Goal: Task Accomplishment & Management: Use online tool/utility

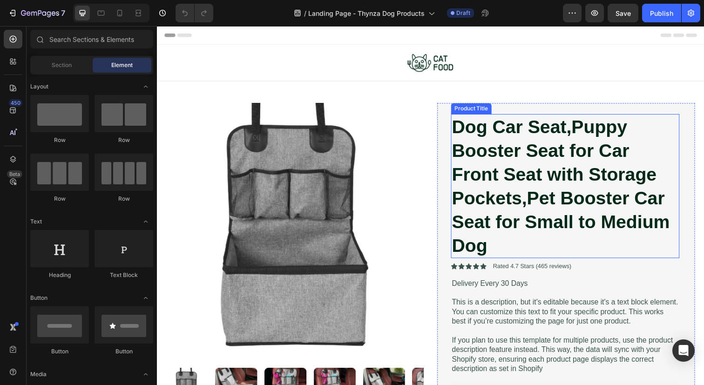
scroll to position [7, 0]
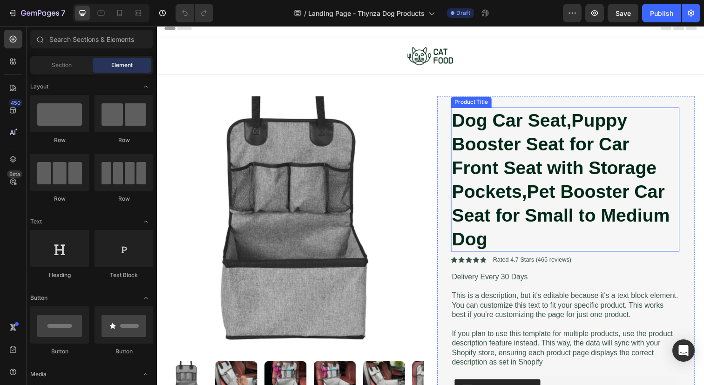
click at [543, 125] on h1 "Dog Car Seat,Puppy Booster Seat for Car Front Seat with Storage Pockets,Pet Boo…" at bounding box center [573, 182] width 233 height 147
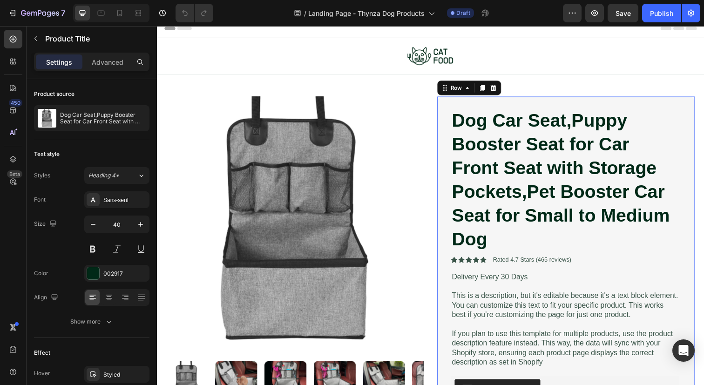
click at [571, 100] on div "Dog Car Seat,Puppy Booster Seat for Car Front Seat with Storage Pockets,Pet Boo…" at bounding box center [574, 293] width 263 height 391
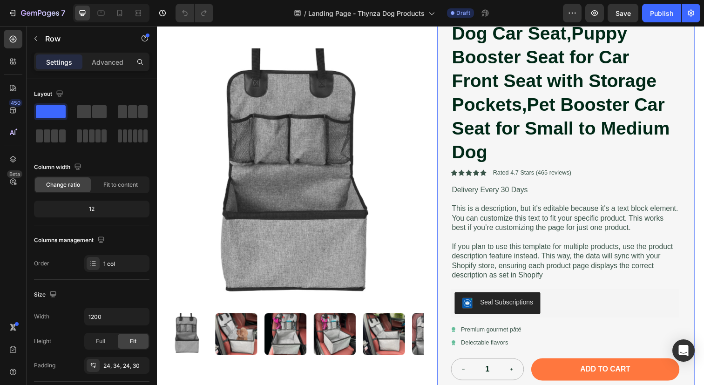
scroll to position [95, 0]
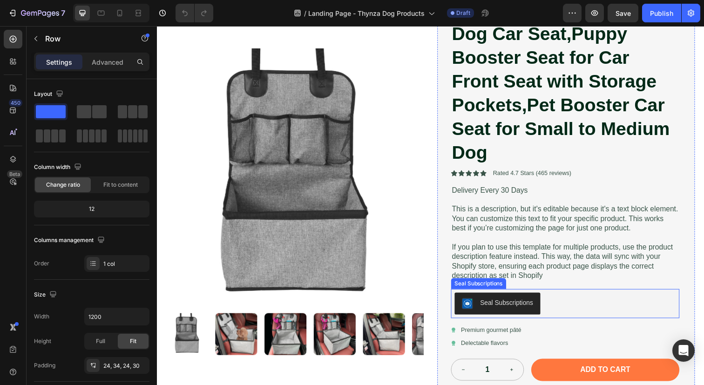
click at [503, 315] on div "Seal Subscriptions" at bounding box center [504, 309] width 73 height 11
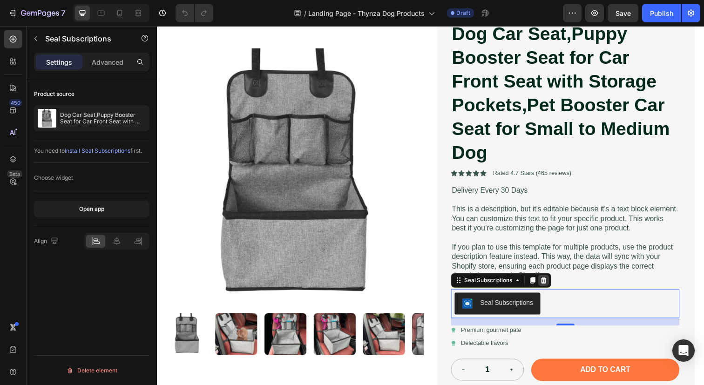
click at [549, 289] on icon at bounding box center [552, 285] width 6 height 7
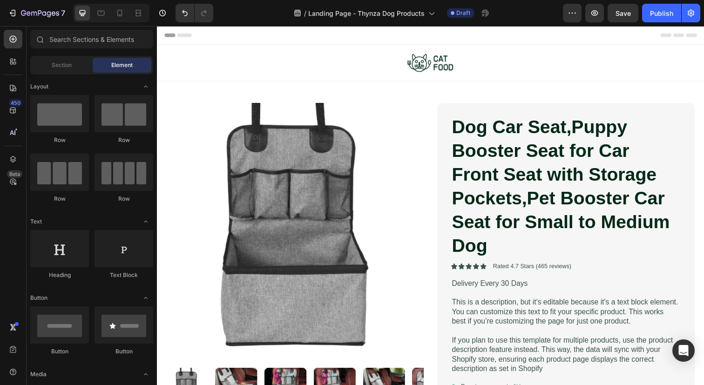
scroll to position [30, 0]
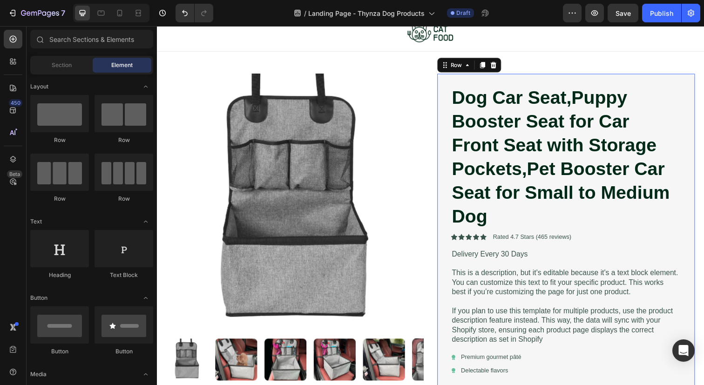
click at [548, 233] on div "Dog Car Seat,Puppy Booster Seat for Car Front Seat with Storage Pockets,Pet Boo…" at bounding box center [573, 251] width 233 height 331
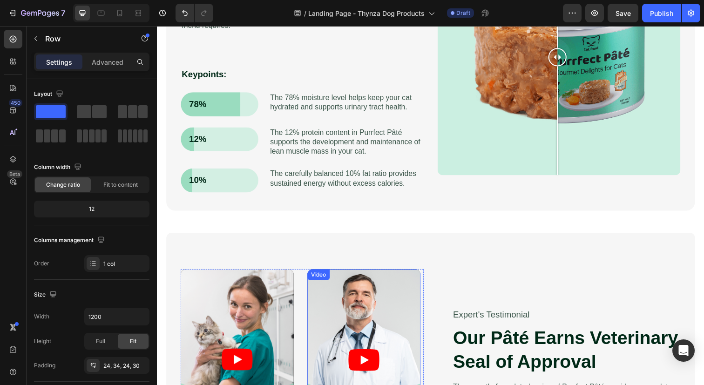
scroll to position [724, 0]
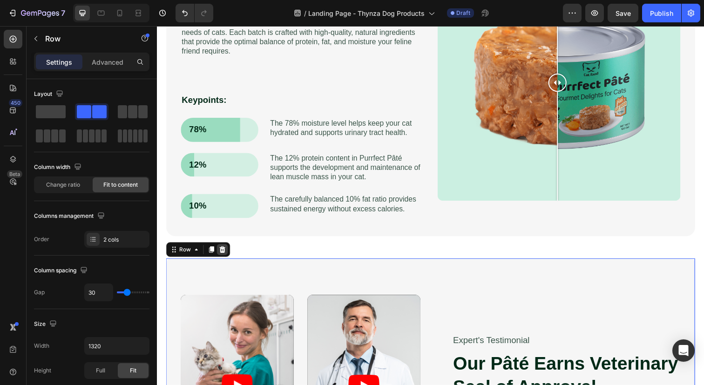
click at [224, 256] on icon at bounding box center [224, 254] width 6 height 7
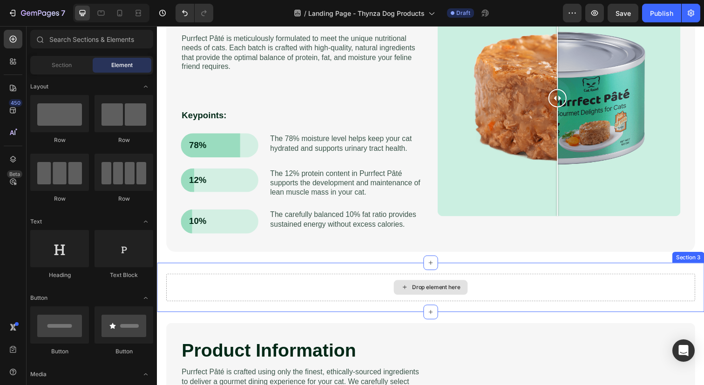
scroll to position [707, 0]
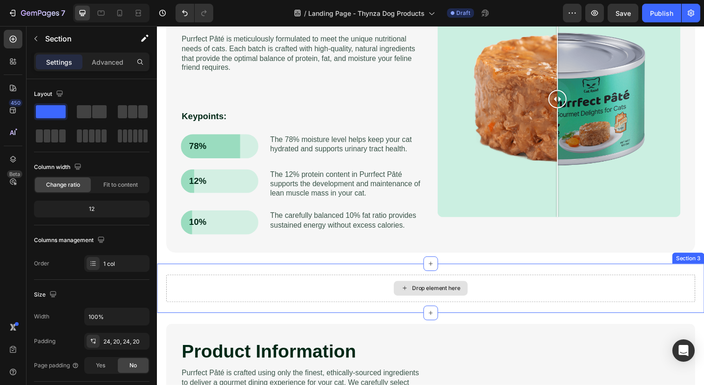
click at [370, 294] on div "Drop element here" at bounding box center [436, 294] width 540 height 28
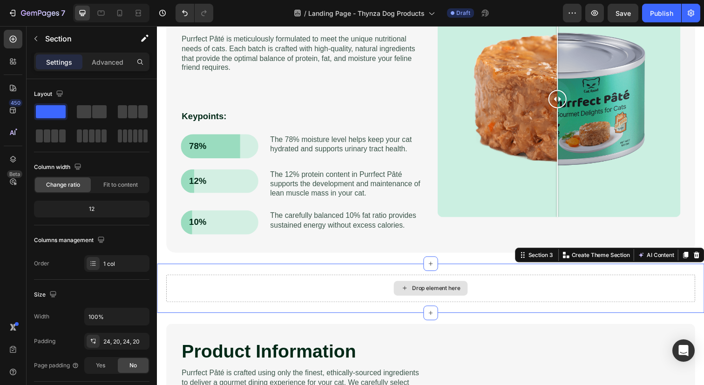
click at [406, 294] on icon at bounding box center [409, 294] width 7 height 8
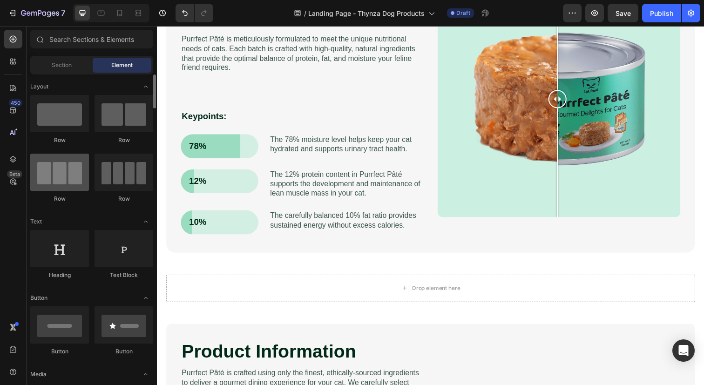
click at [77, 179] on div at bounding box center [59, 172] width 59 height 37
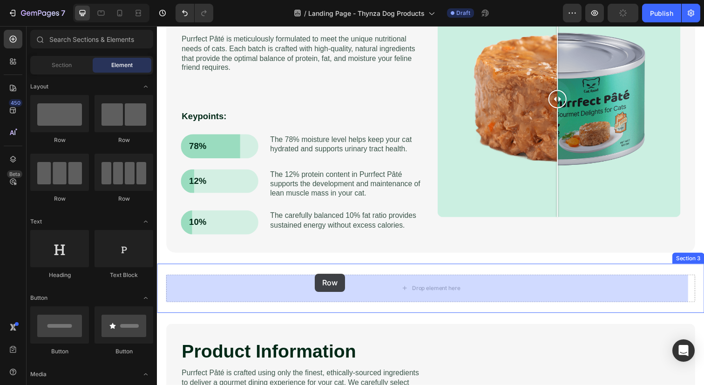
drag, startPoint x: 234, startPoint y: 205, endPoint x: 318, endPoint y: 279, distance: 111.8
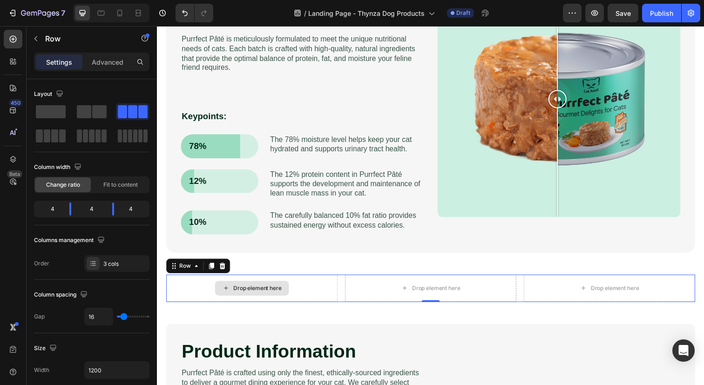
click at [265, 294] on div "Drop element here" at bounding box center [259, 293] width 49 height 7
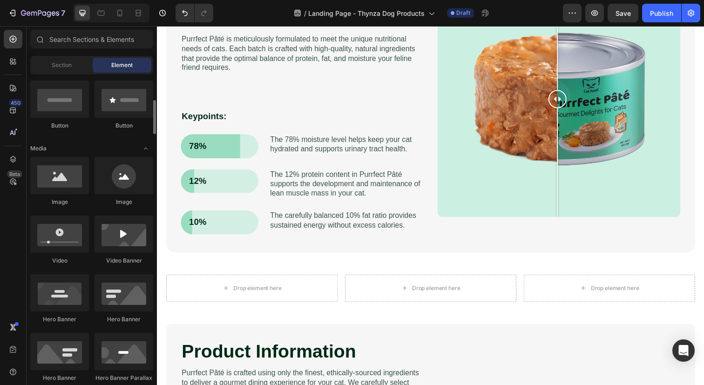
scroll to position [226, 0]
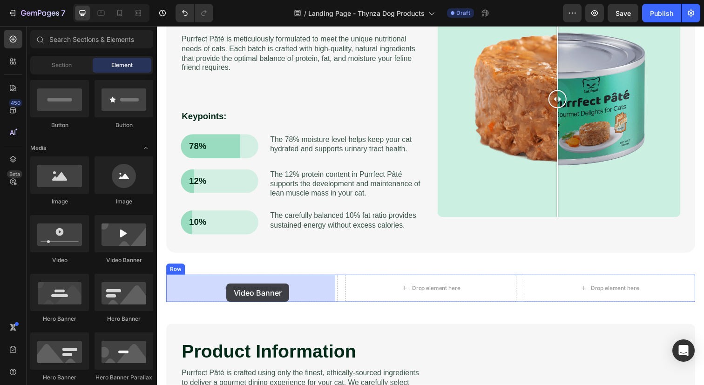
drag, startPoint x: 273, startPoint y: 266, endPoint x: 309, endPoint y: 274, distance: 36.6
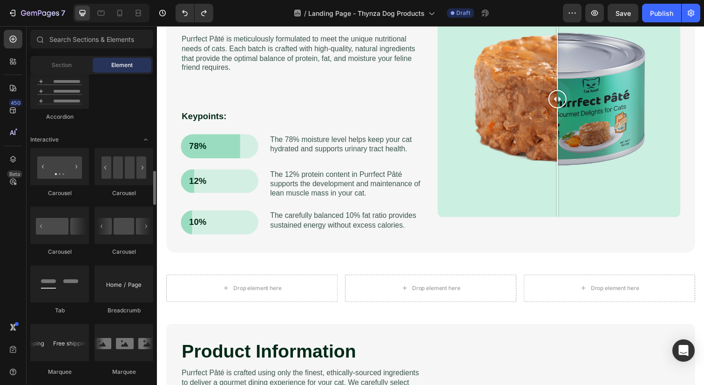
scroll to position [879, 0]
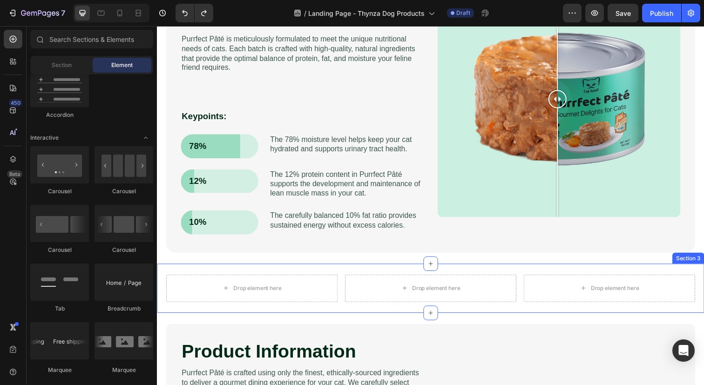
click at [534, 274] on div "Drop element here Drop element here Drop element here Row Section 3" at bounding box center [436, 294] width 559 height 50
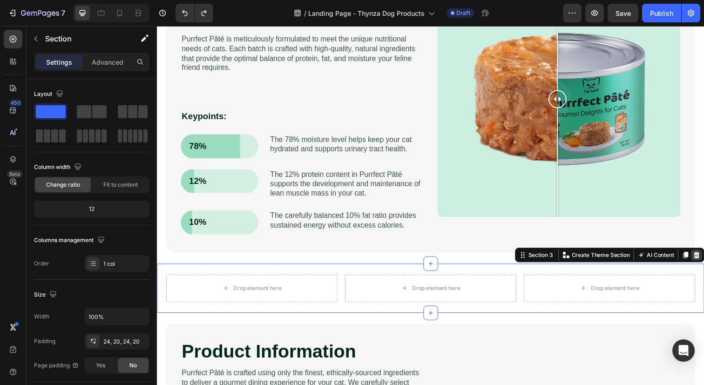
click at [704, 263] on icon at bounding box center [708, 260] width 6 height 7
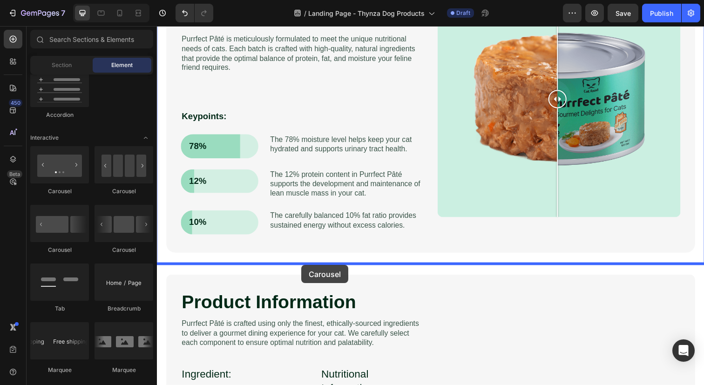
drag, startPoint x: 282, startPoint y: 195, endPoint x: 305, endPoint y: 270, distance: 78.4
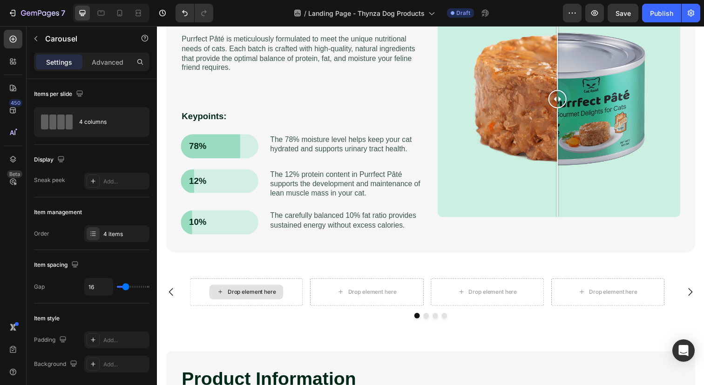
click at [245, 300] on div "Drop element here" at bounding box center [253, 297] width 49 height 7
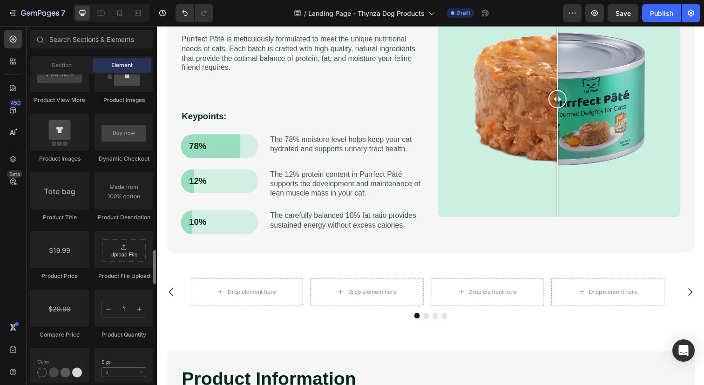
scroll to position [1420, 0]
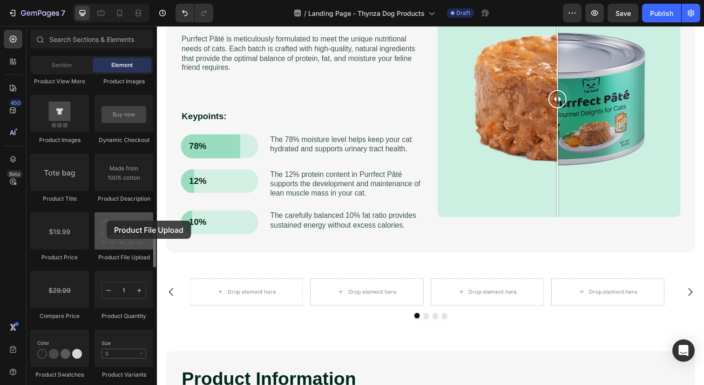
drag, startPoint x: 118, startPoint y: 237, endPoint x: 107, endPoint y: 221, distance: 20.4
click at [107, 221] on div at bounding box center [124, 230] width 59 height 37
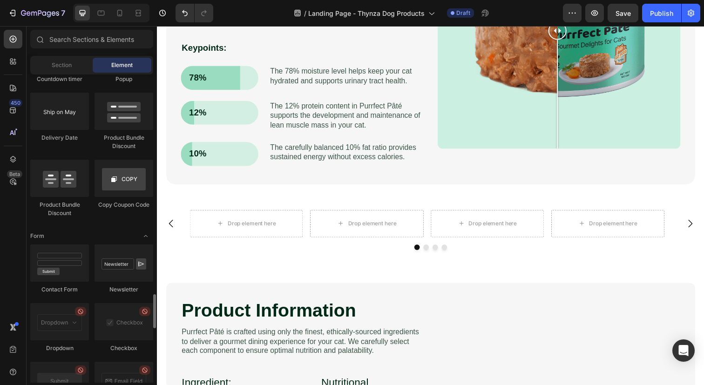
scroll to position [1923, 0]
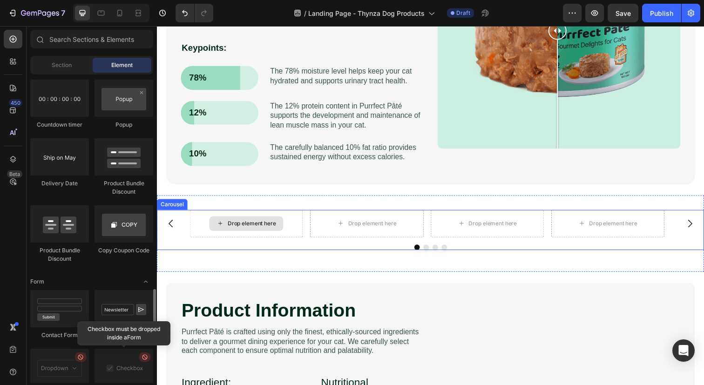
click at [216, 235] on div "Drop element here" at bounding box center [247, 227] width 75 height 15
click at [226, 229] on div "Drop element here" at bounding box center [247, 227] width 75 height 15
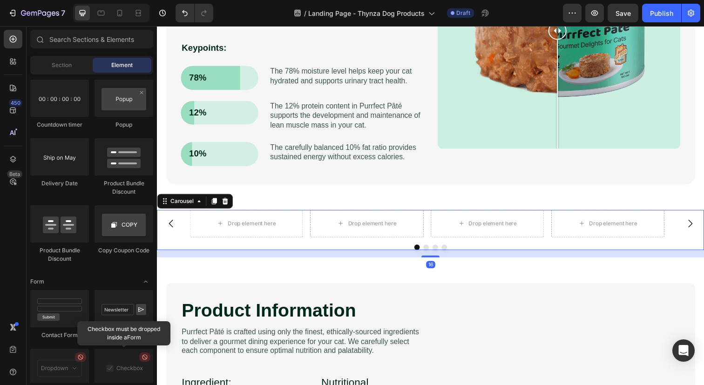
click at [696, 229] on icon "Carousel Next Arrow" at bounding box center [701, 227] width 11 height 11
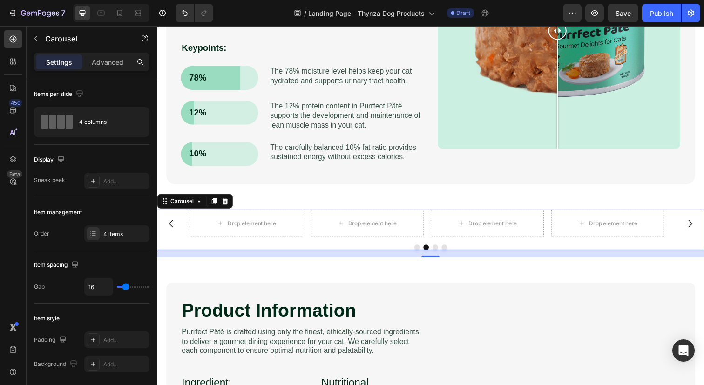
click at [171, 230] on icon "Carousel Back Arrow" at bounding box center [171, 228] width 4 height 8
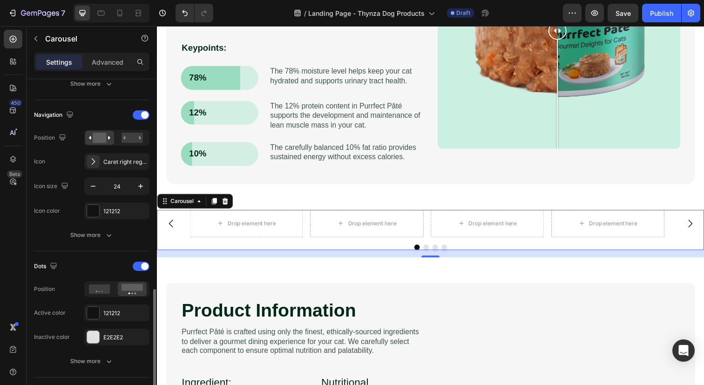
scroll to position [398, 0]
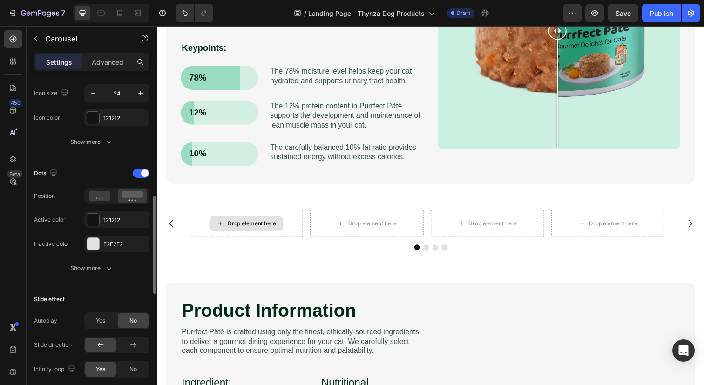
click at [263, 225] on div "Drop element here" at bounding box center [253, 227] width 49 height 7
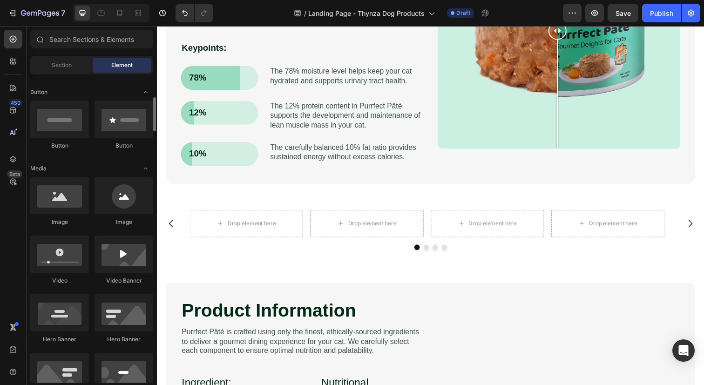
scroll to position [243, 0]
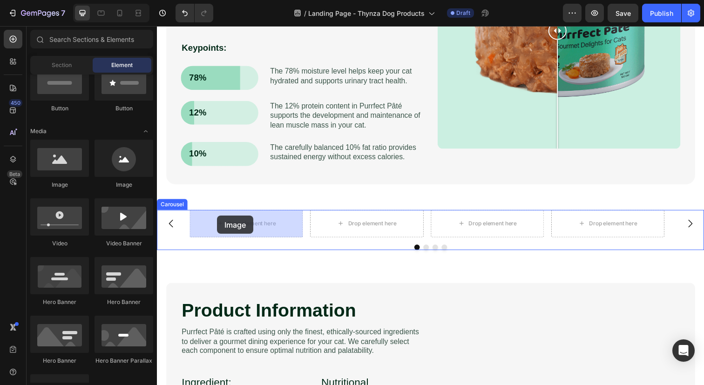
drag, startPoint x: 230, startPoint y: 188, endPoint x: 218, endPoint y: 220, distance: 34.0
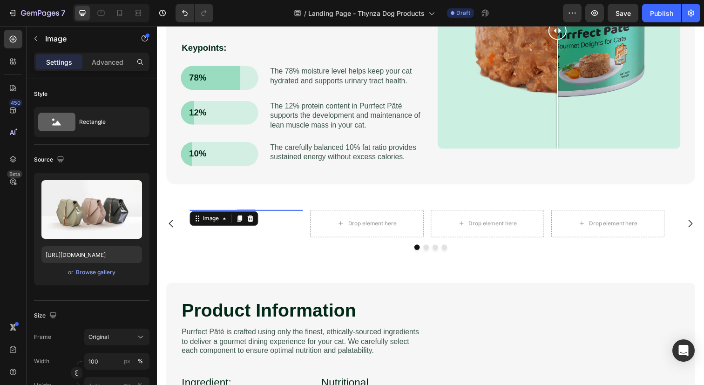
click at [263, 214] on img at bounding box center [247, 214] width 115 height 0
click at [253, 223] on icon at bounding box center [252, 222] width 7 height 7
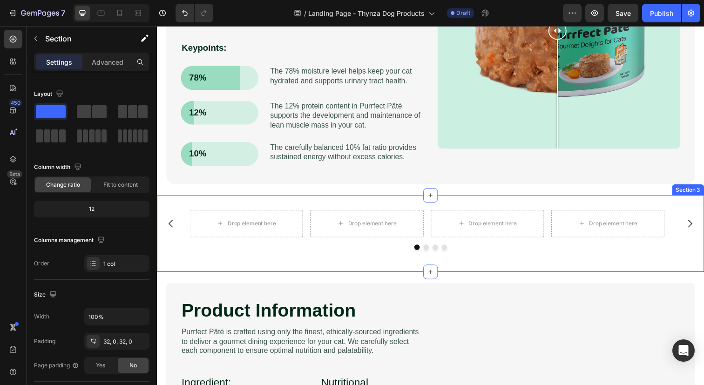
click at [237, 208] on div "Drop element here Drop element here Drop element here Drop element here Carouse…" at bounding box center [436, 238] width 559 height 78
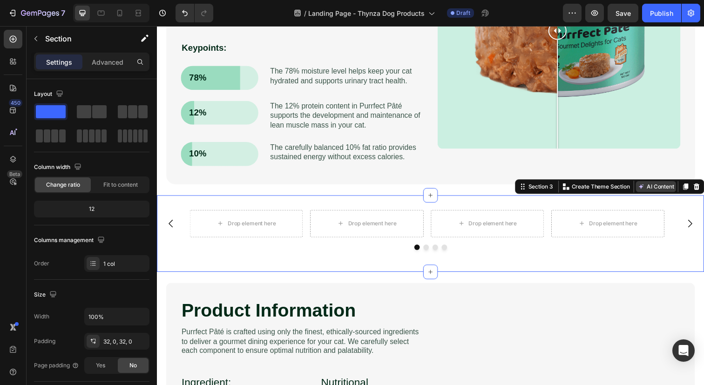
click at [650, 192] on button "AI Content" at bounding box center [666, 189] width 41 height 11
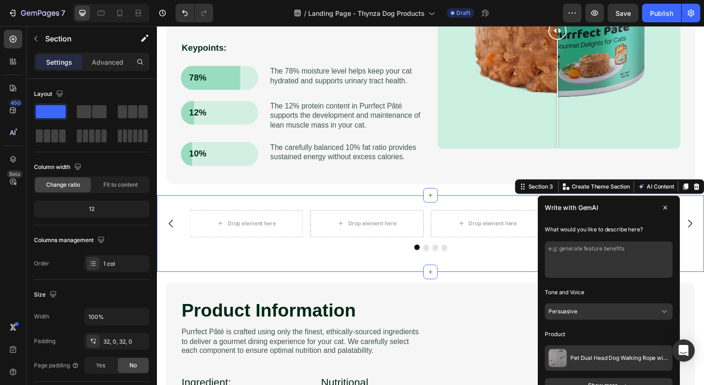
click at [673, 210] on button at bounding box center [676, 211] width 15 height 15
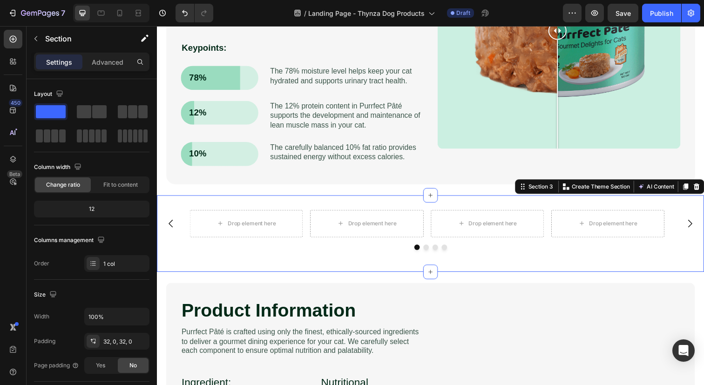
click at [526, 265] on div "Drop element here Drop element here Drop element here Drop element here Carouse…" at bounding box center [436, 238] width 559 height 78
click at [704, 190] on icon at bounding box center [707, 189] width 7 height 7
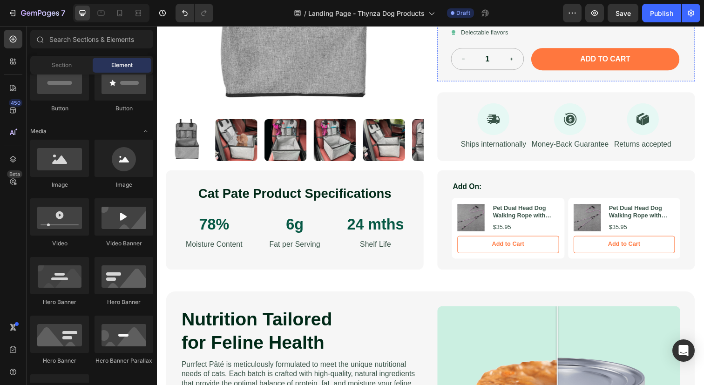
scroll to position [376, 0]
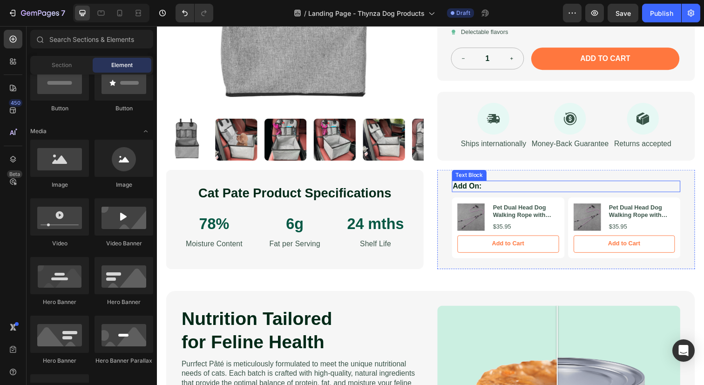
click at [549, 189] on p "Add On:" at bounding box center [574, 190] width 231 height 10
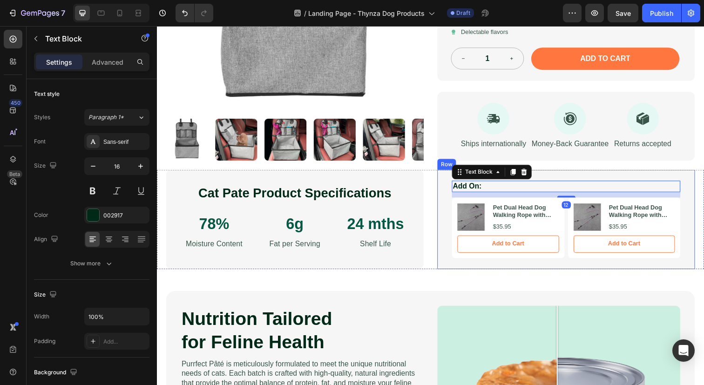
click at [554, 176] on div "Add On: Text Block 12 Product Images Pet Dual Head Dog Walking Rope with Wavy P…" at bounding box center [574, 224] width 263 height 102
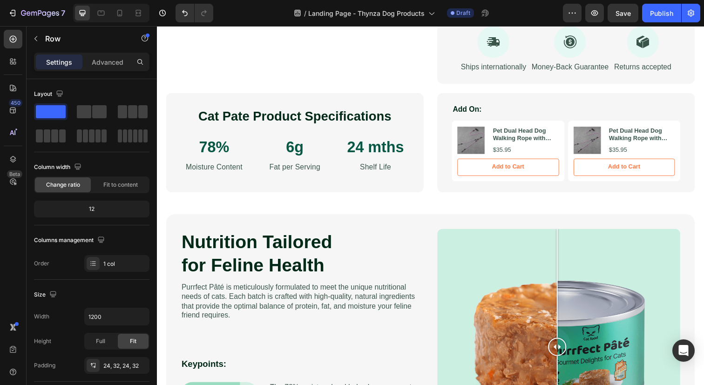
scroll to position [453, 0]
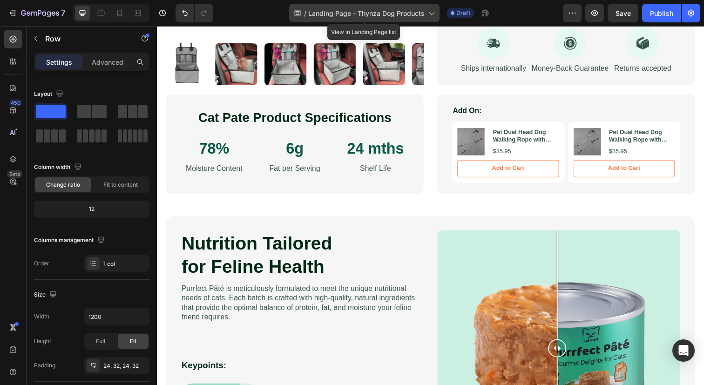
click at [433, 14] on icon at bounding box center [431, 12] width 9 height 9
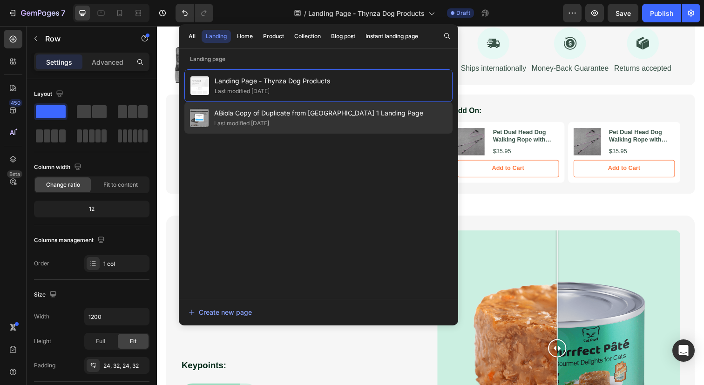
click at [334, 121] on div "Last modified [DATE]" at bounding box center [318, 123] width 209 height 9
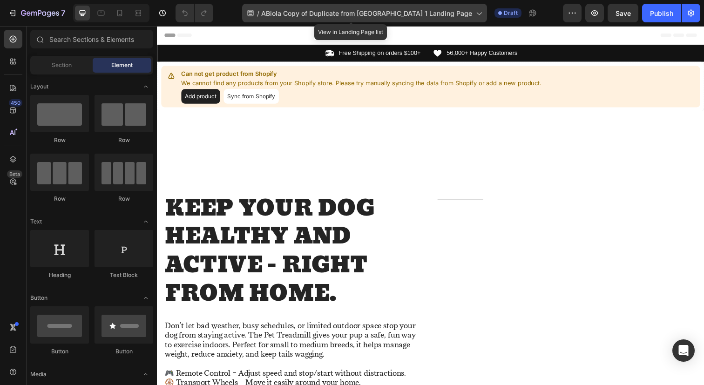
click at [474, 14] on icon at bounding box center [478, 12] width 9 height 9
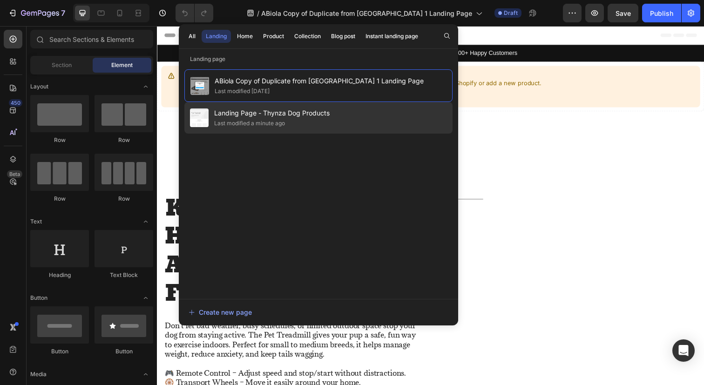
click at [308, 110] on span "Landing Page - Thynza Dog Products" at bounding box center [271, 113] width 115 height 11
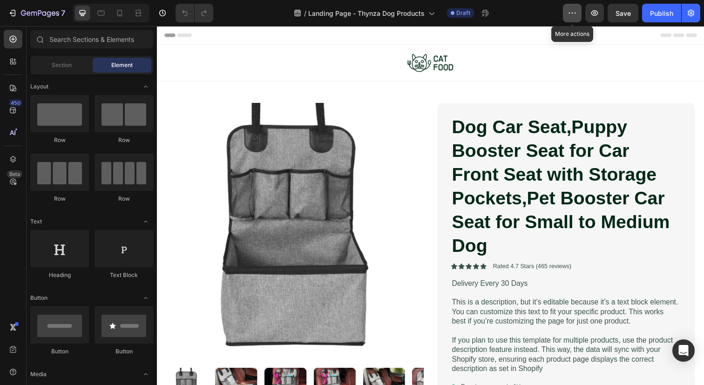
click at [570, 15] on icon "button" at bounding box center [572, 12] width 9 height 9
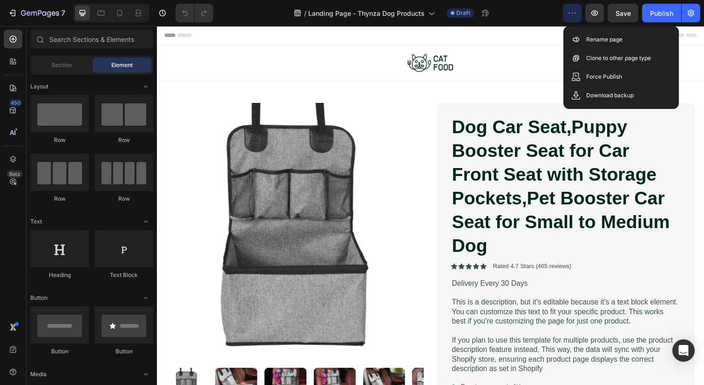
click at [539, 15] on div "/ Landing Page - Thynza Dog Products Draft" at bounding box center [392, 13] width 342 height 19
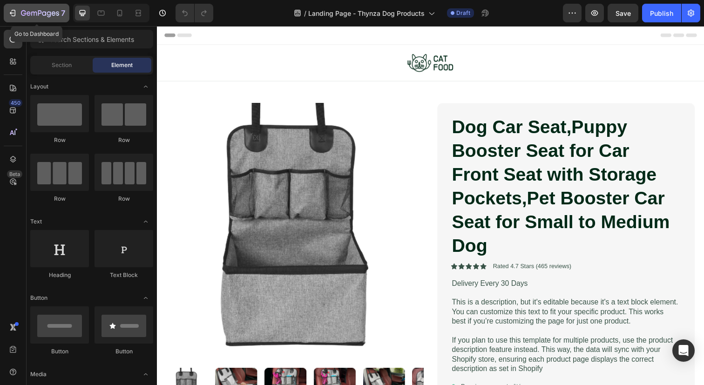
click at [16, 13] on icon "button" at bounding box center [12, 12] width 9 height 9
